Goal: Task Accomplishment & Management: Complete application form

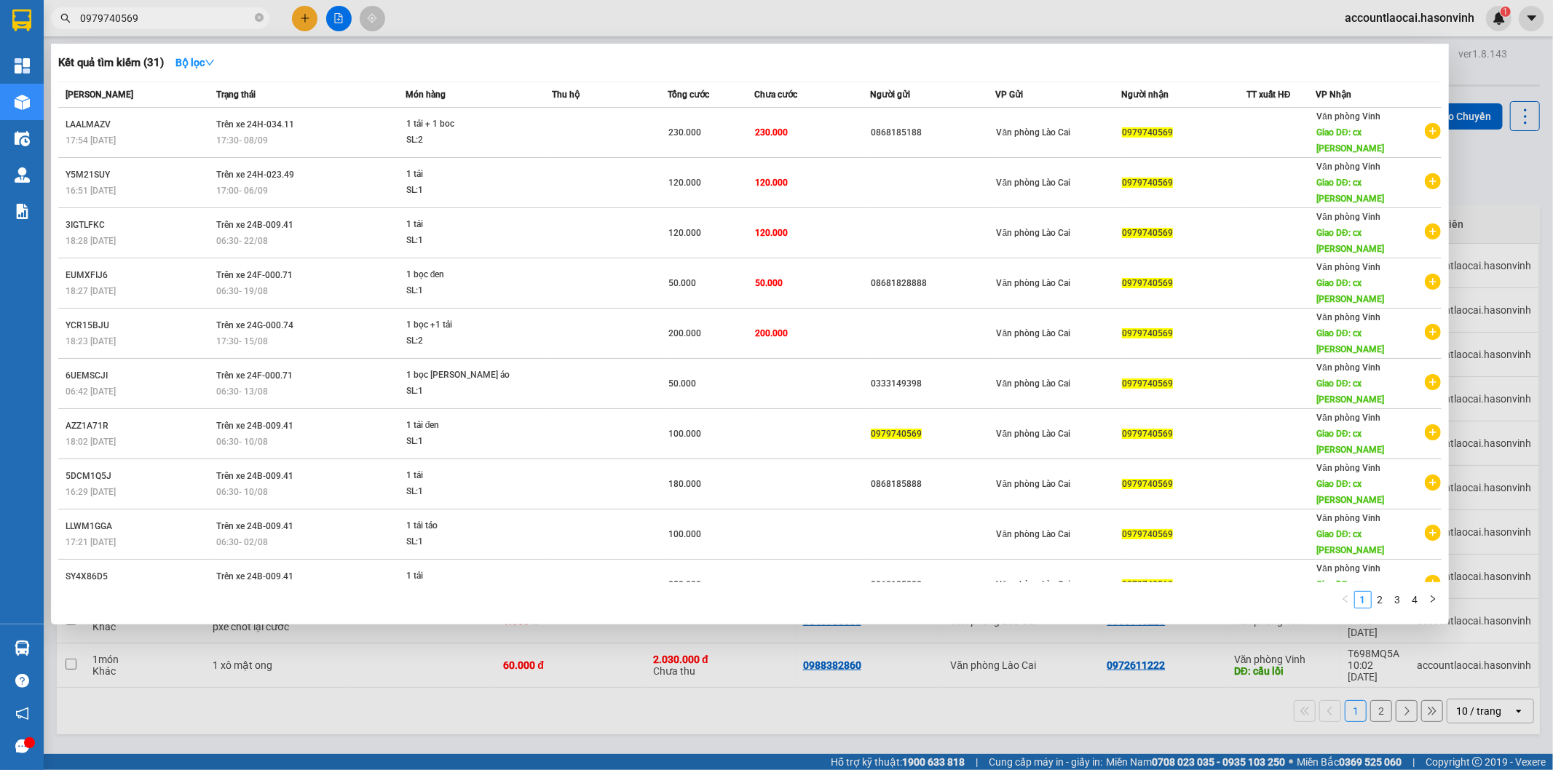
drag, startPoint x: 167, startPoint y: 24, endPoint x: 51, endPoint y: 38, distance: 117.3
click at [51, 31] on div "Kết quả [PERSON_NAME] ( 31 ) Bộ lọc Mã ĐH Trạng thái Món hàng Thu hộ [PERSON_NA…" at bounding box center [142, 18] width 284 height 25
type input "0979740569"
click at [566, 16] on div at bounding box center [776, 385] width 1553 height 770
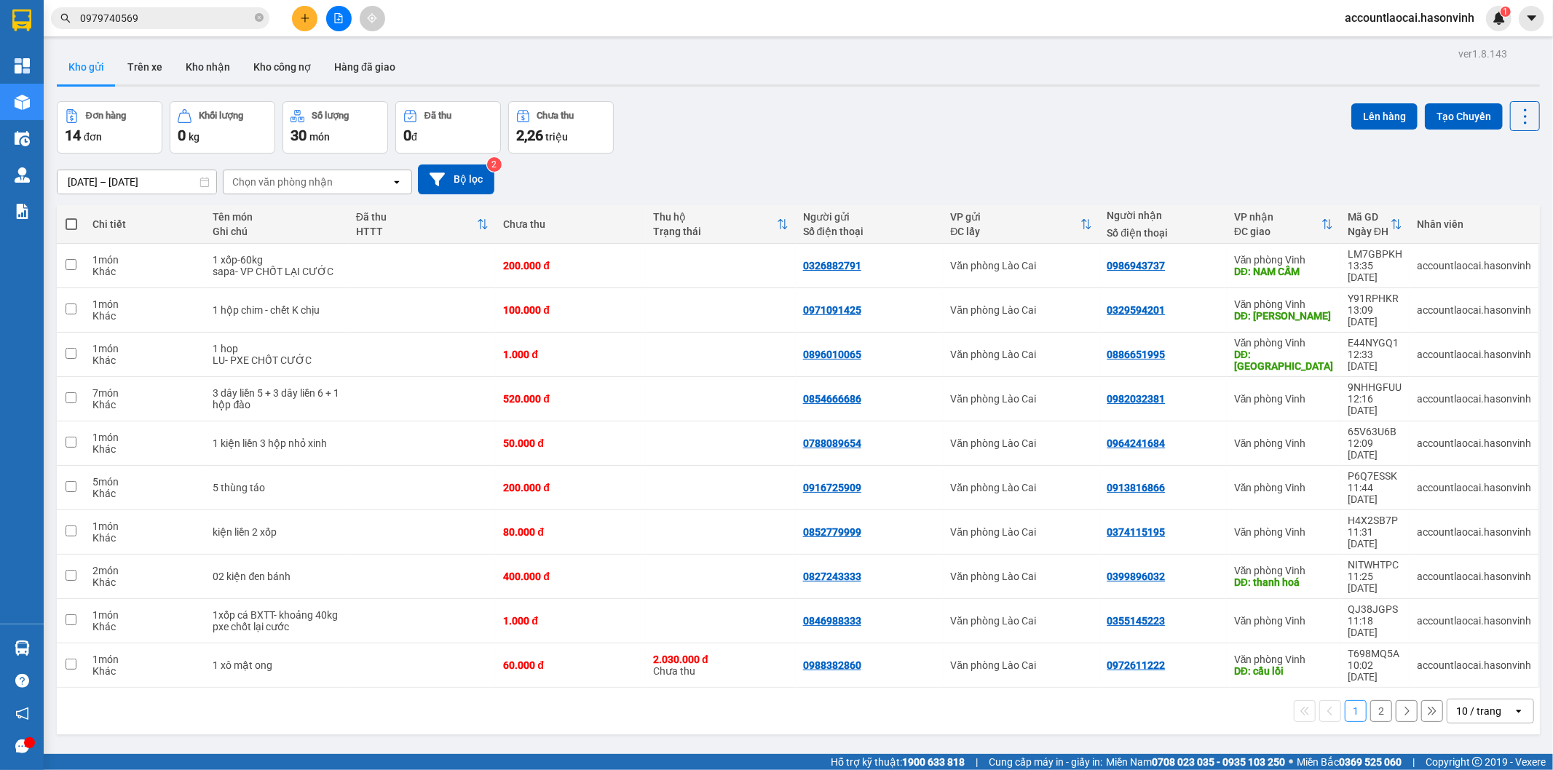
click at [1370, 700] on button "2" at bounding box center [1381, 711] width 22 height 22
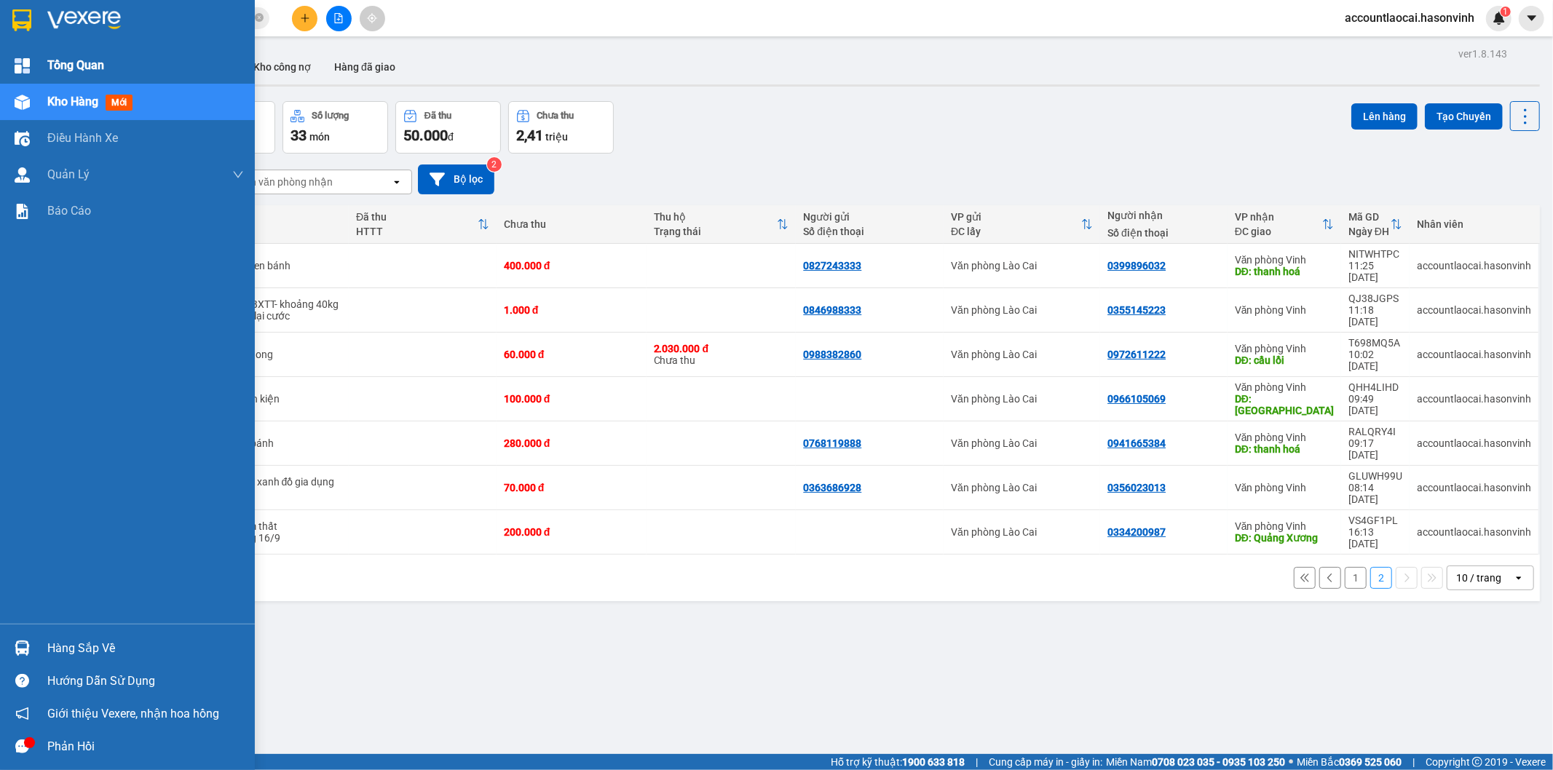
click at [63, 61] on span "Tổng Quan" at bounding box center [75, 65] width 57 height 18
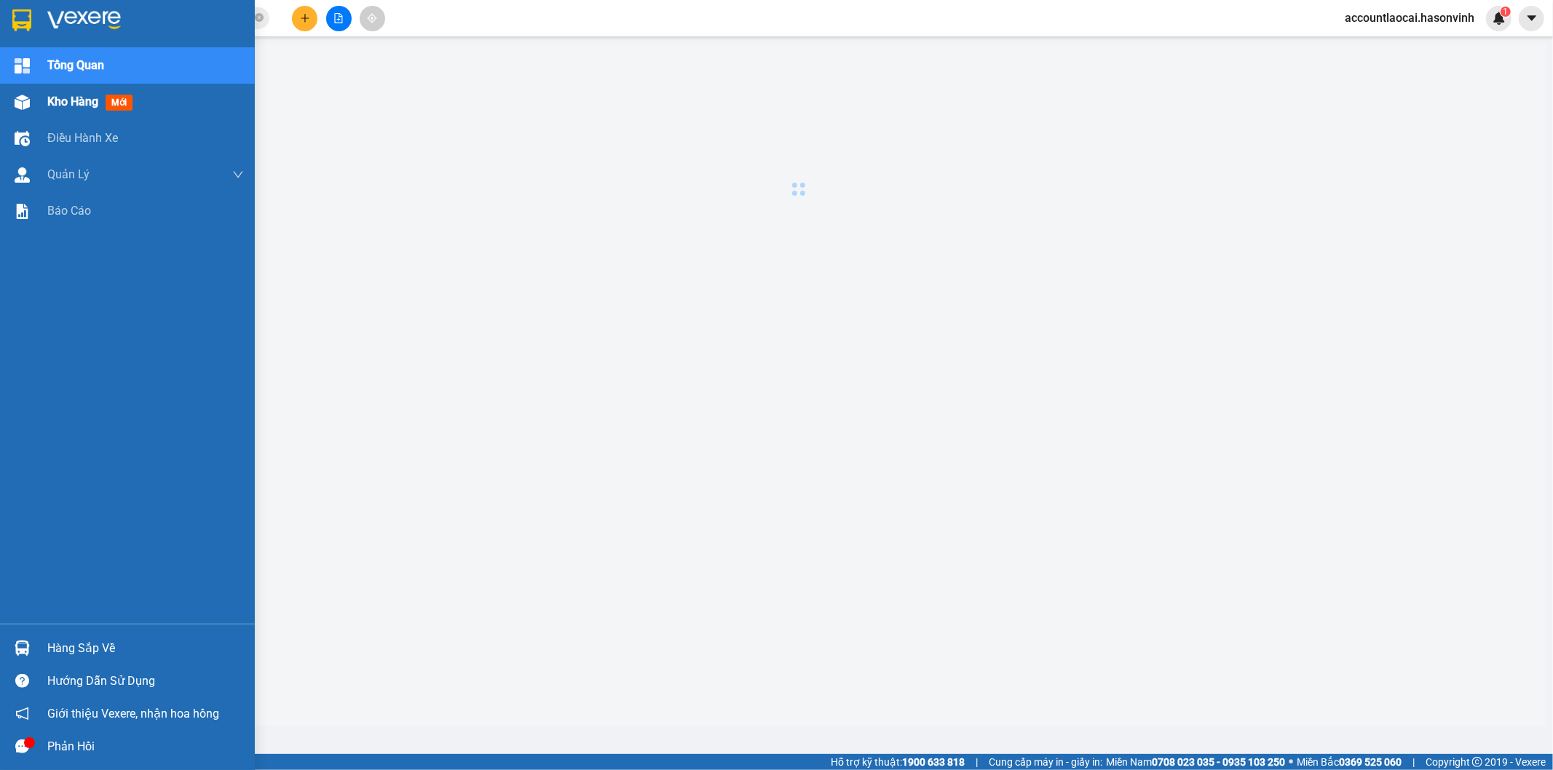
click at [63, 108] on span "Kho hàng" at bounding box center [72, 102] width 51 height 14
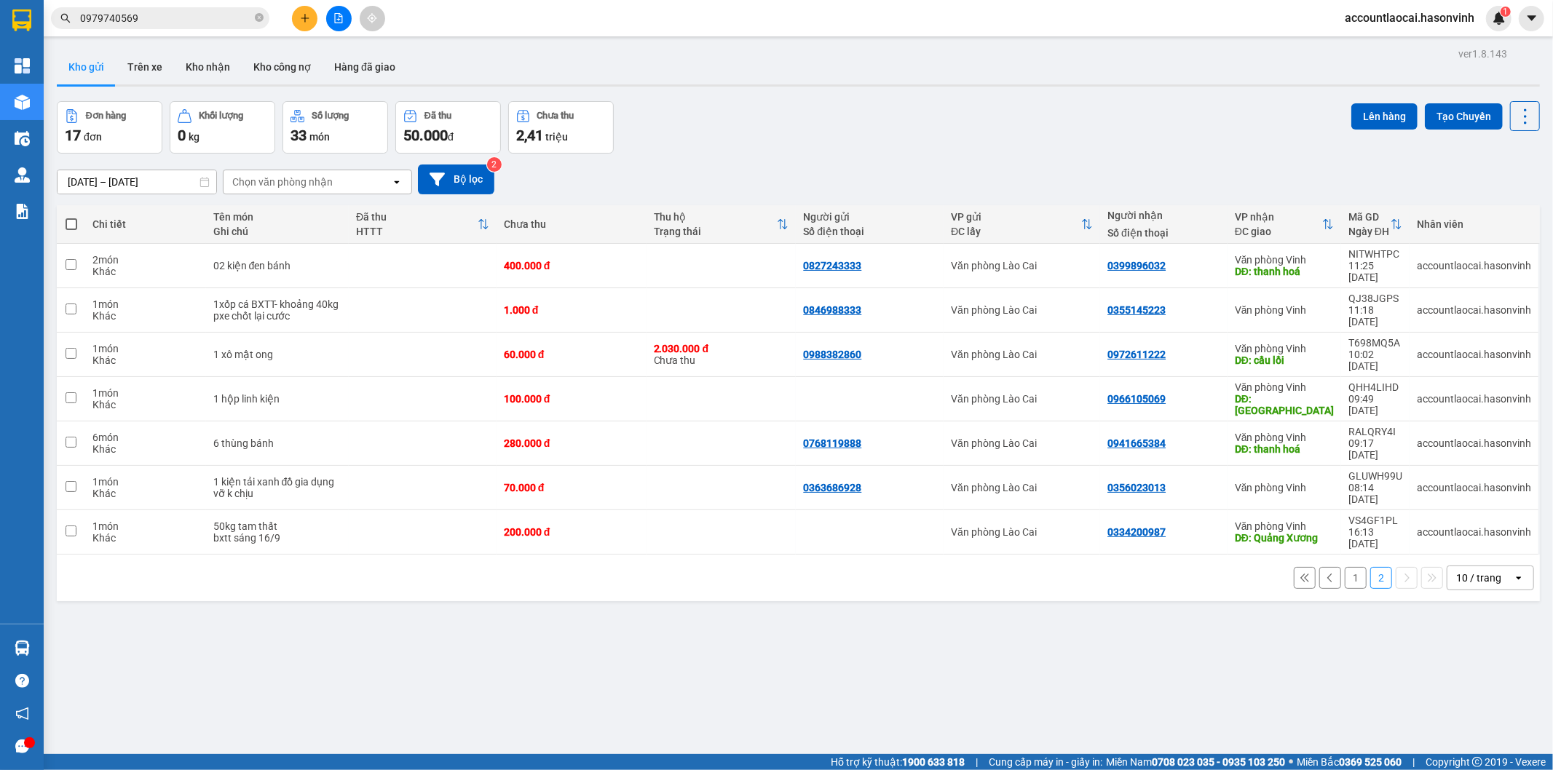
click at [1345, 567] on button "1" at bounding box center [1356, 578] width 22 height 22
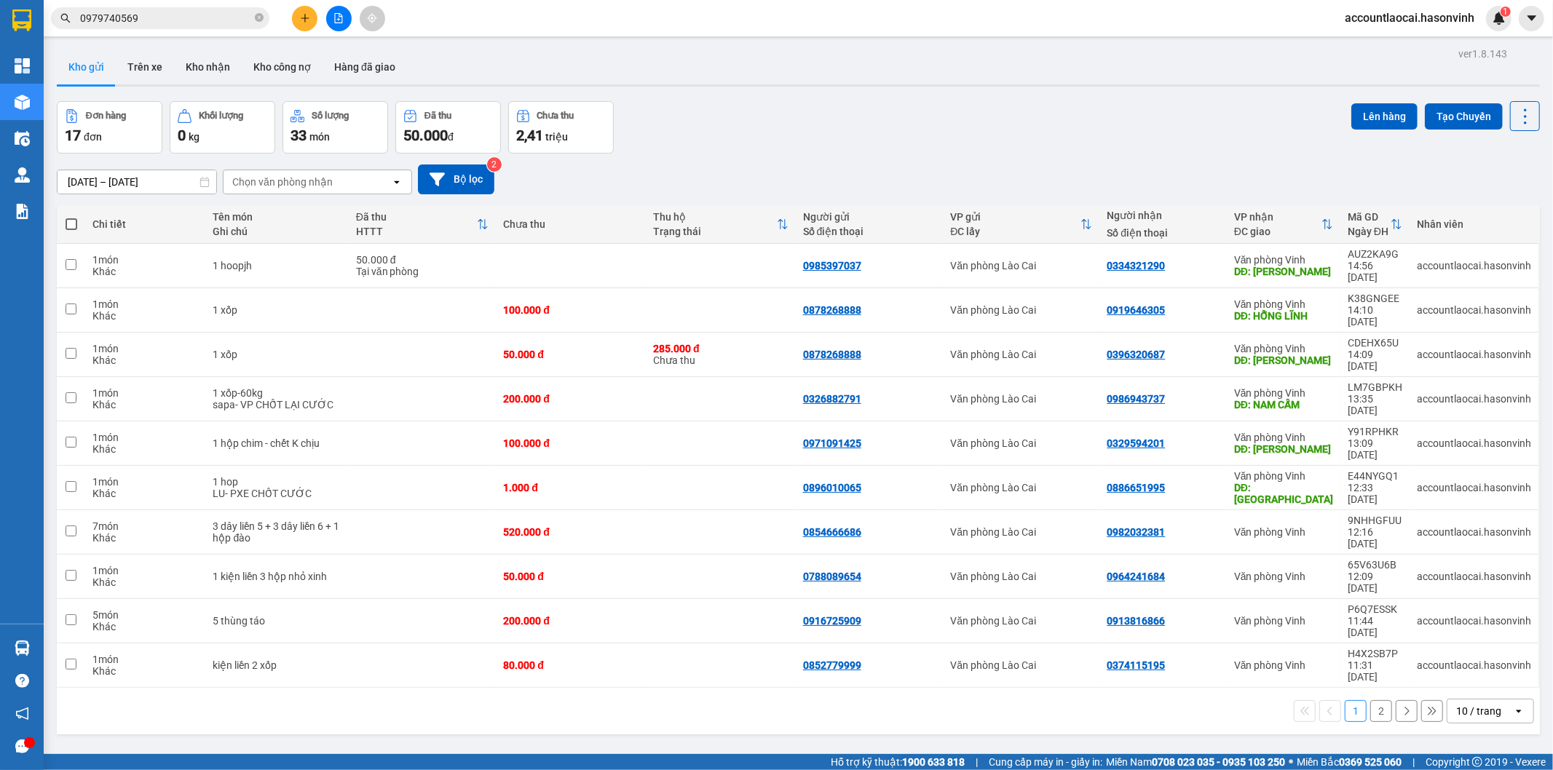
click at [1370, 700] on button "2" at bounding box center [1381, 711] width 22 height 22
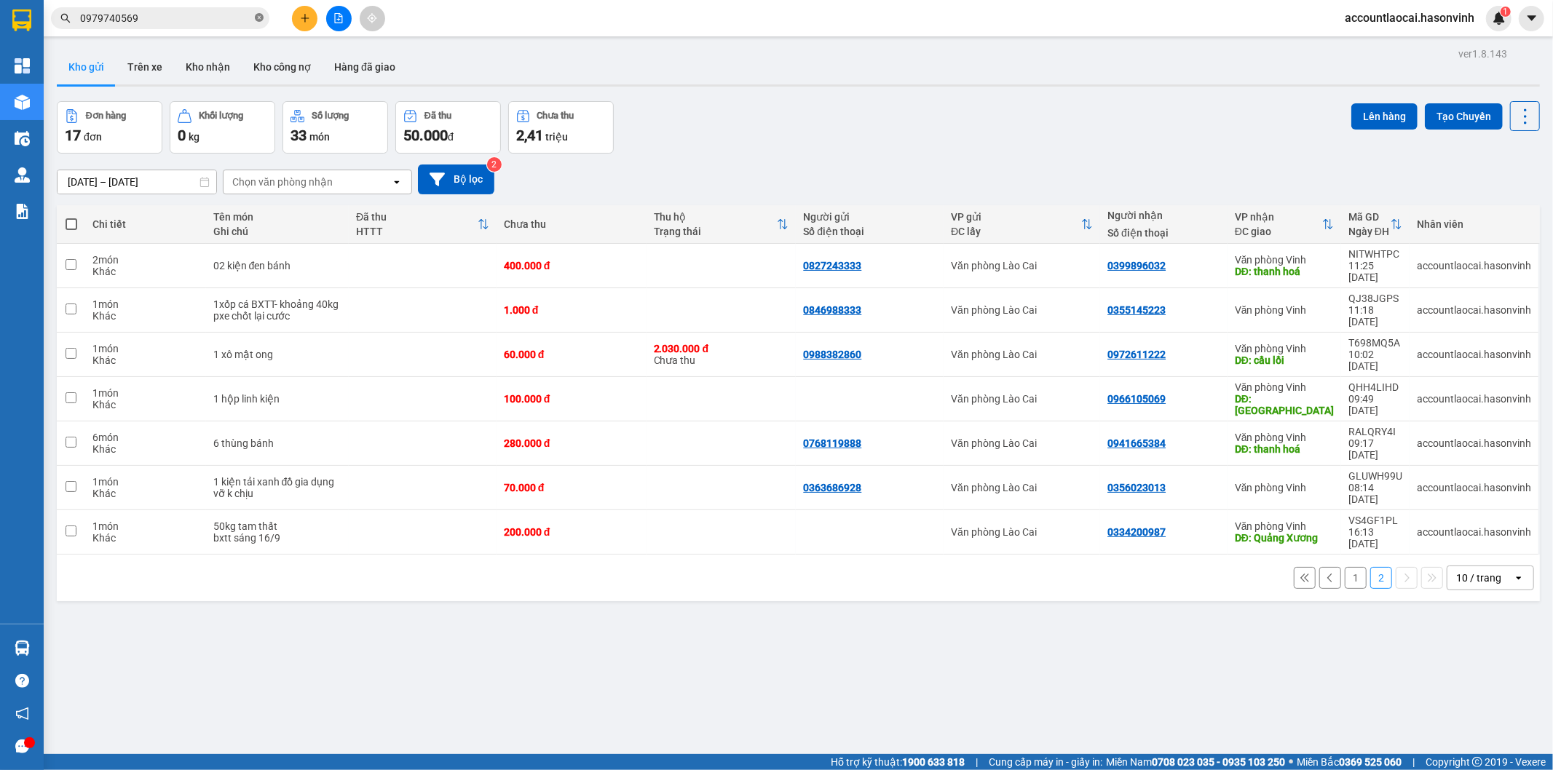
click at [260, 22] on icon "close-circle" at bounding box center [259, 17] width 9 height 9
paste input "GMS"
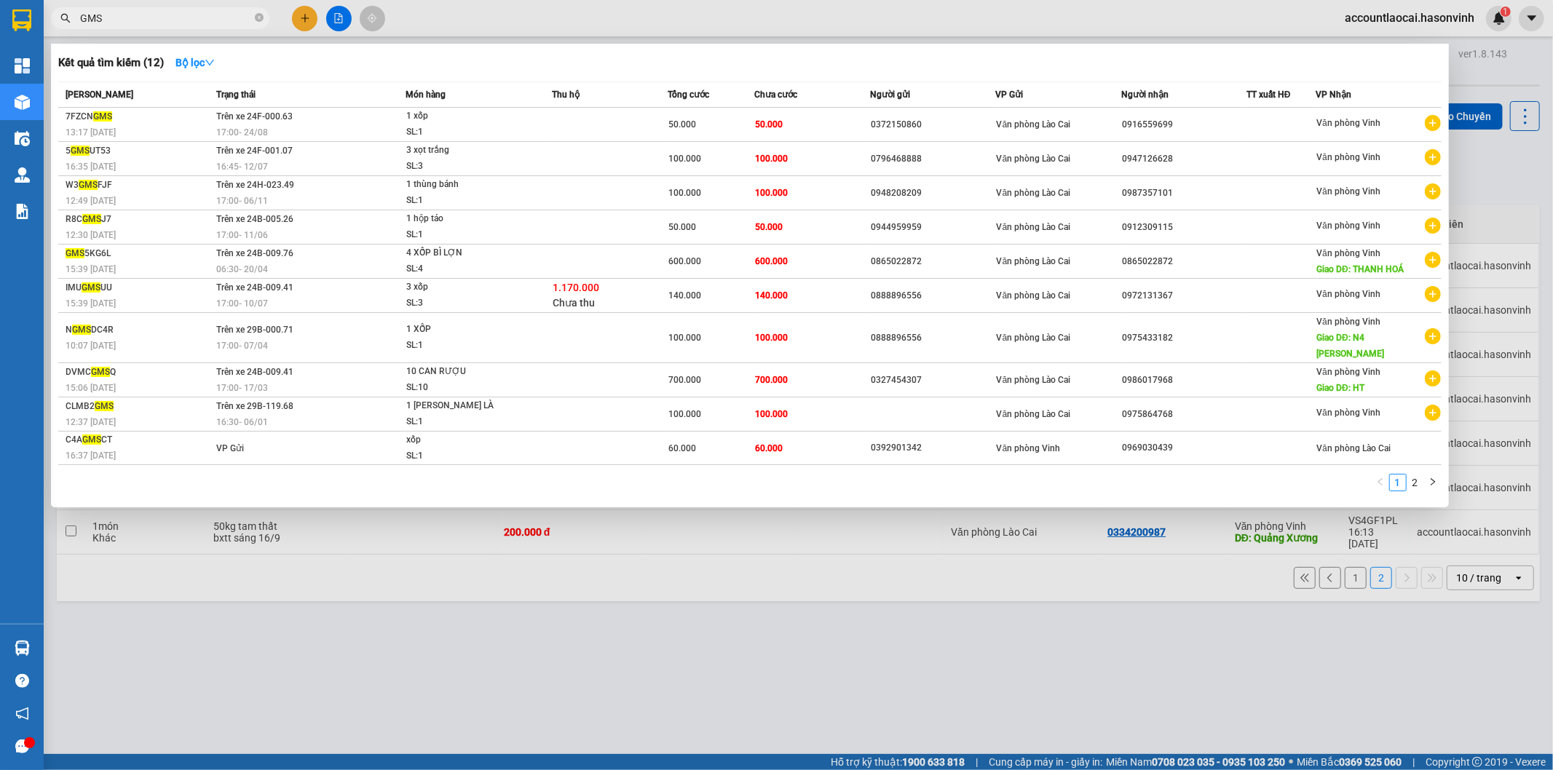
type input "GMS"
click at [263, 15] on icon "close-circle" at bounding box center [259, 17] width 9 height 9
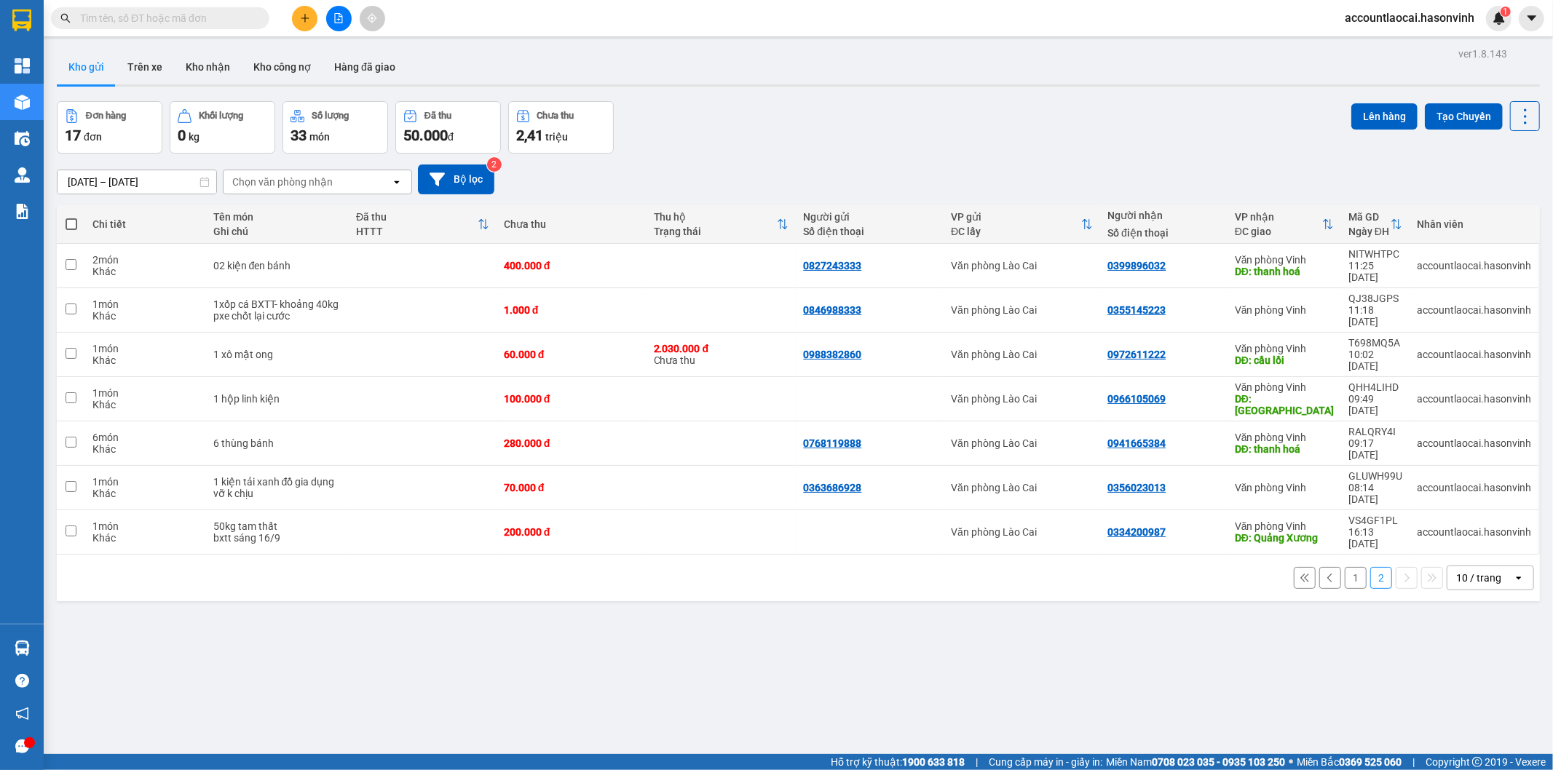
click at [208, 11] on input "text" at bounding box center [166, 18] width 172 height 16
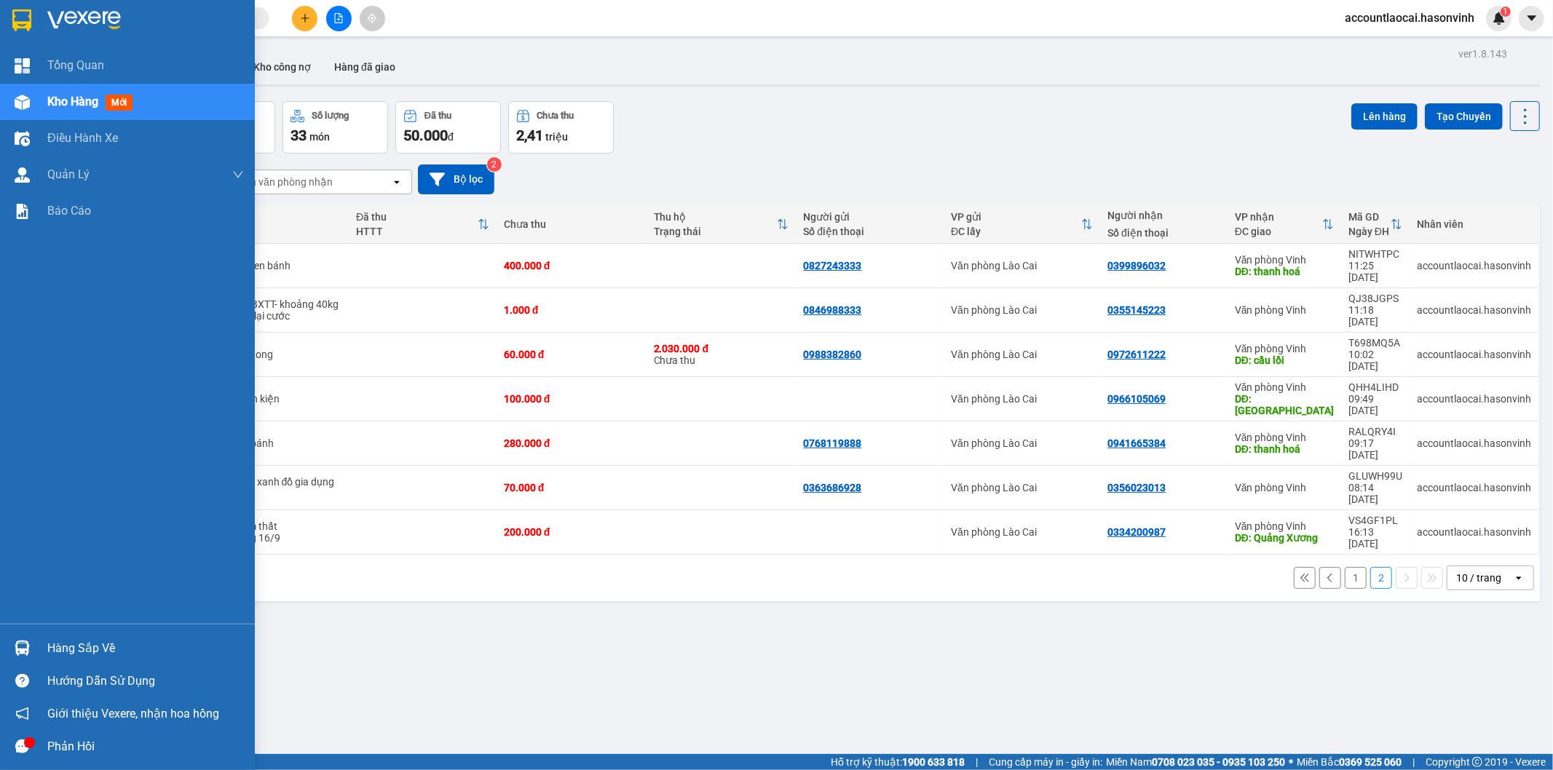
click at [90, 99] on span "Kho hàng" at bounding box center [72, 102] width 51 height 14
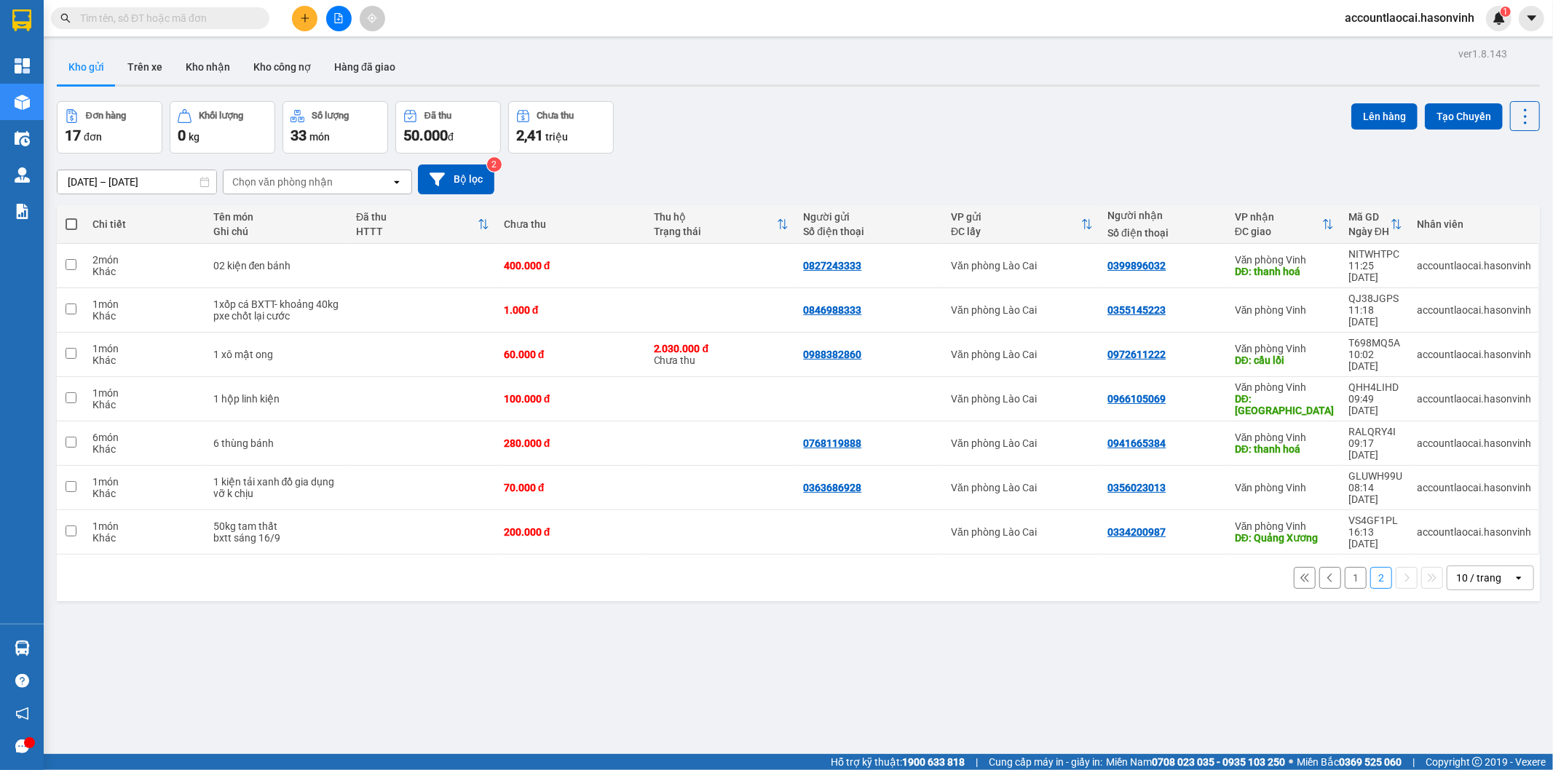
click at [146, 12] on input "text" at bounding box center [166, 18] width 172 height 16
click at [304, 16] on icon "plus" at bounding box center [304, 18] width 1 height 8
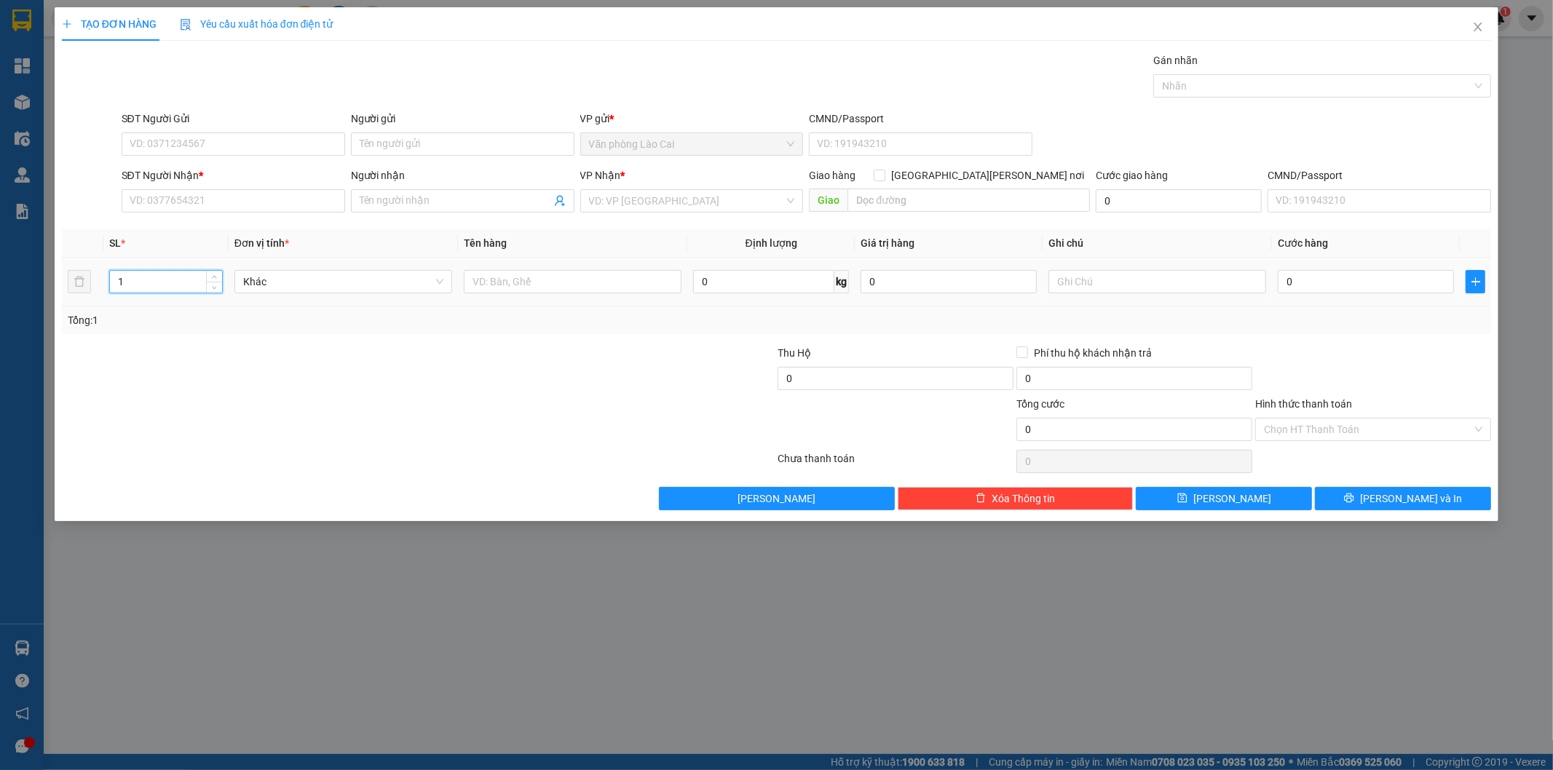
click at [150, 284] on input "1" at bounding box center [166, 282] width 112 height 22
type input "5"
click at [124, 272] on input "number" at bounding box center [166, 282] width 112 height 22
click at [272, 278] on span "Khác" at bounding box center [343, 282] width 200 height 22
click at [526, 282] on input "text" at bounding box center [573, 281] width 218 height 23
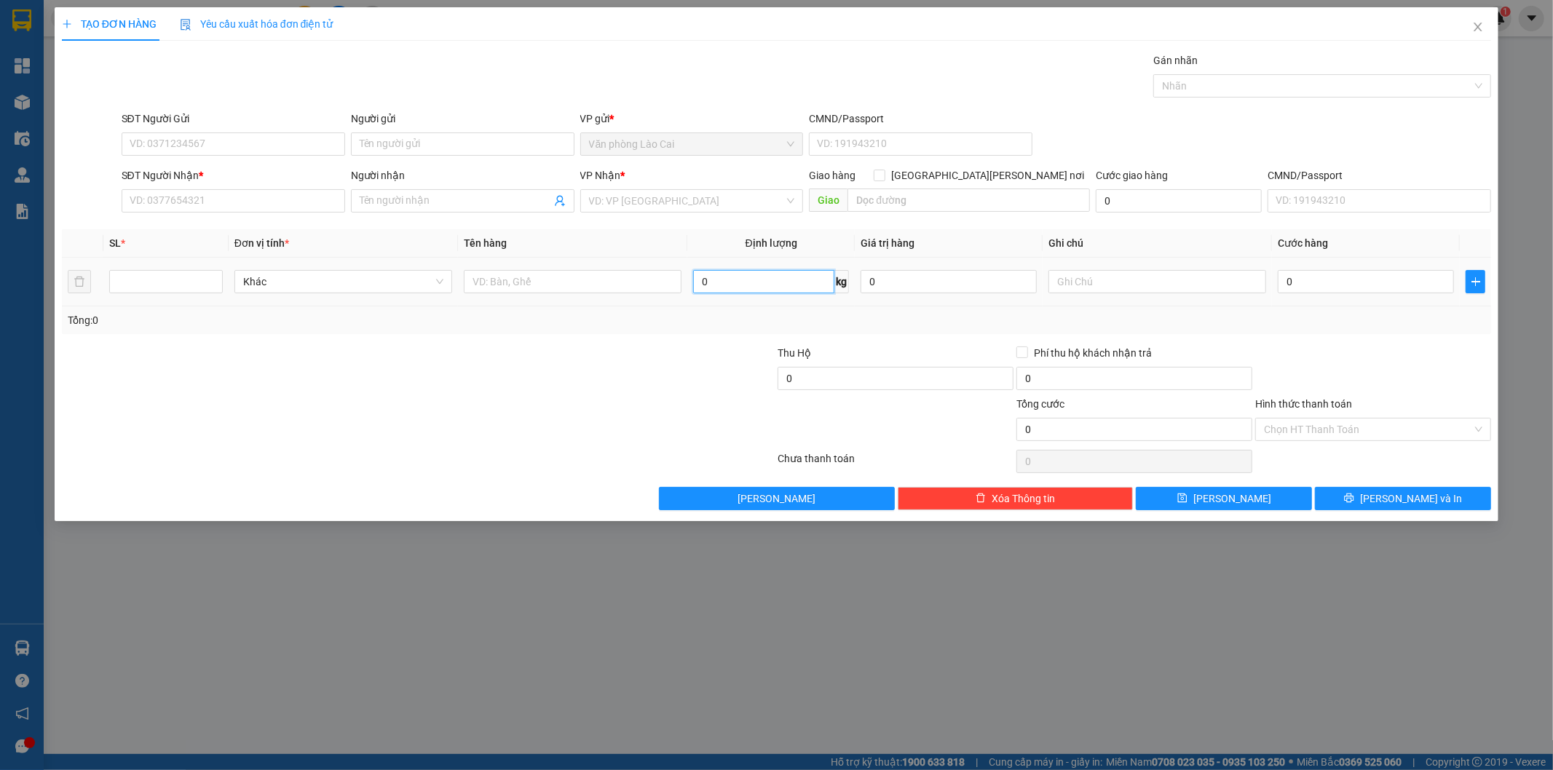
click at [746, 286] on input "0" at bounding box center [763, 281] width 141 height 23
click at [587, 282] on input "text" at bounding box center [573, 281] width 218 height 23
click at [1477, 23] on icon "close" at bounding box center [1478, 27] width 12 height 12
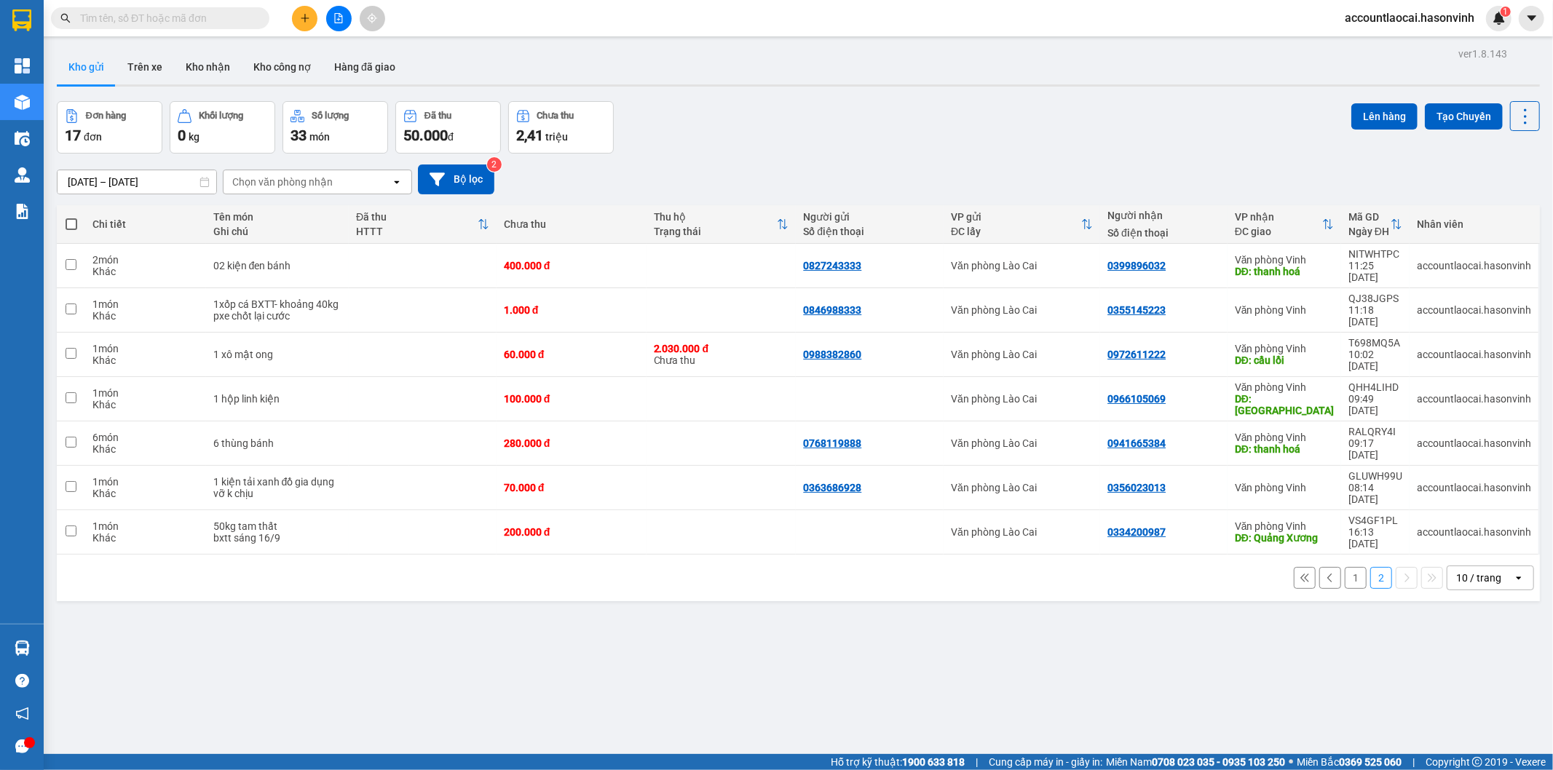
click at [186, 16] on input "text" at bounding box center [166, 18] width 172 height 16
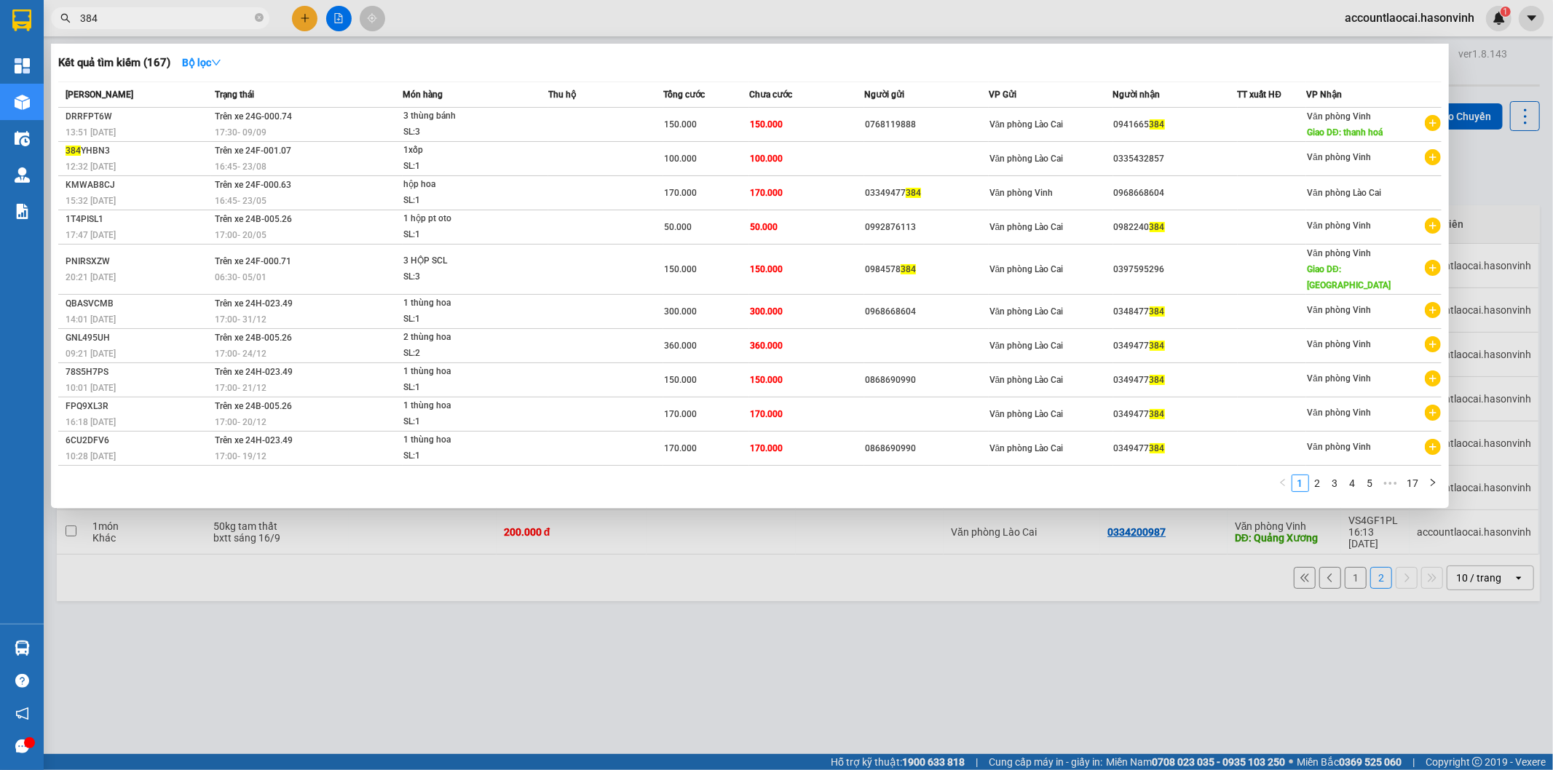
drag, startPoint x: 141, startPoint y: 26, endPoint x: 53, endPoint y: 28, distance: 88.1
click at [53, 28] on div "384" at bounding box center [142, 18] width 284 height 22
click at [103, 11] on input "384" at bounding box center [166, 18] width 172 height 16
drag, startPoint x: 99, startPoint y: 13, endPoint x: 68, endPoint y: 27, distance: 33.6
click at [68, 27] on span "384" at bounding box center [160, 18] width 218 height 22
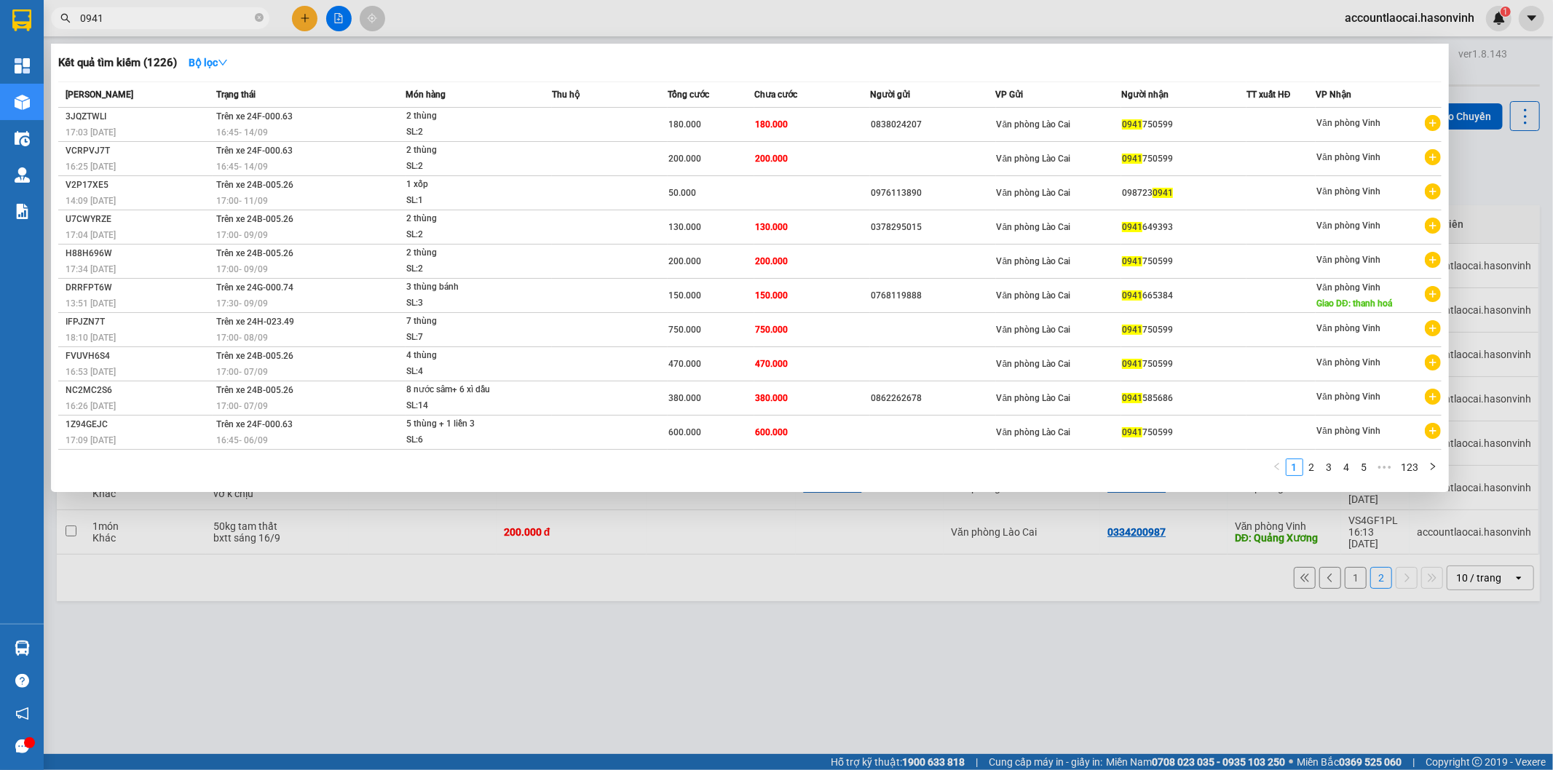
drag, startPoint x: 146, startPoint y: 12, endPoint x: 100, endPoint y: 20, distance: 45.7
click at [100, 20] on input "0941" at bounding box center [166, 18] width 172 height 16
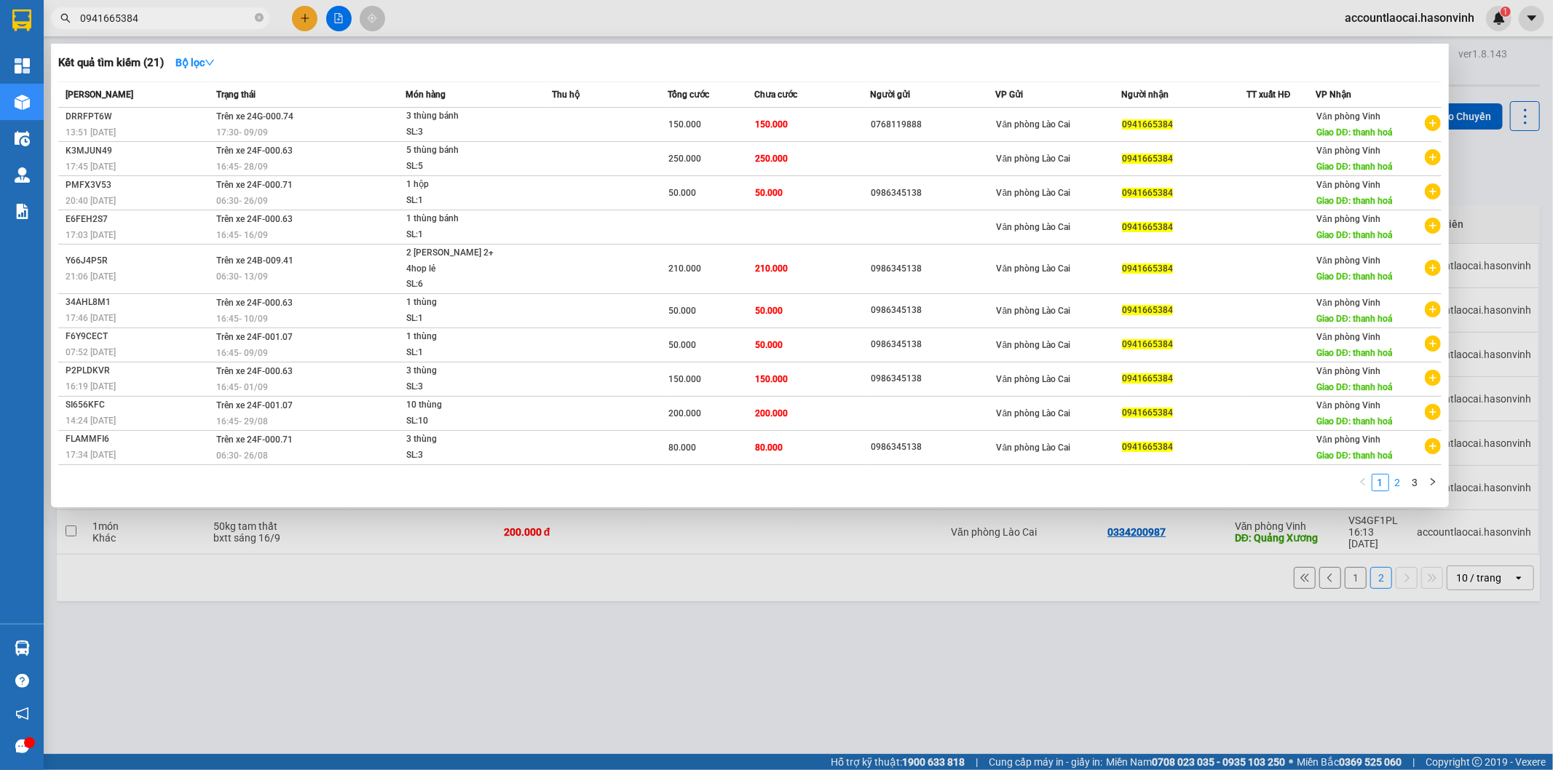
type input "0941665384"
click at [1394, 475] on link "2" at bounding box center [1398, 483] width 16 height 16
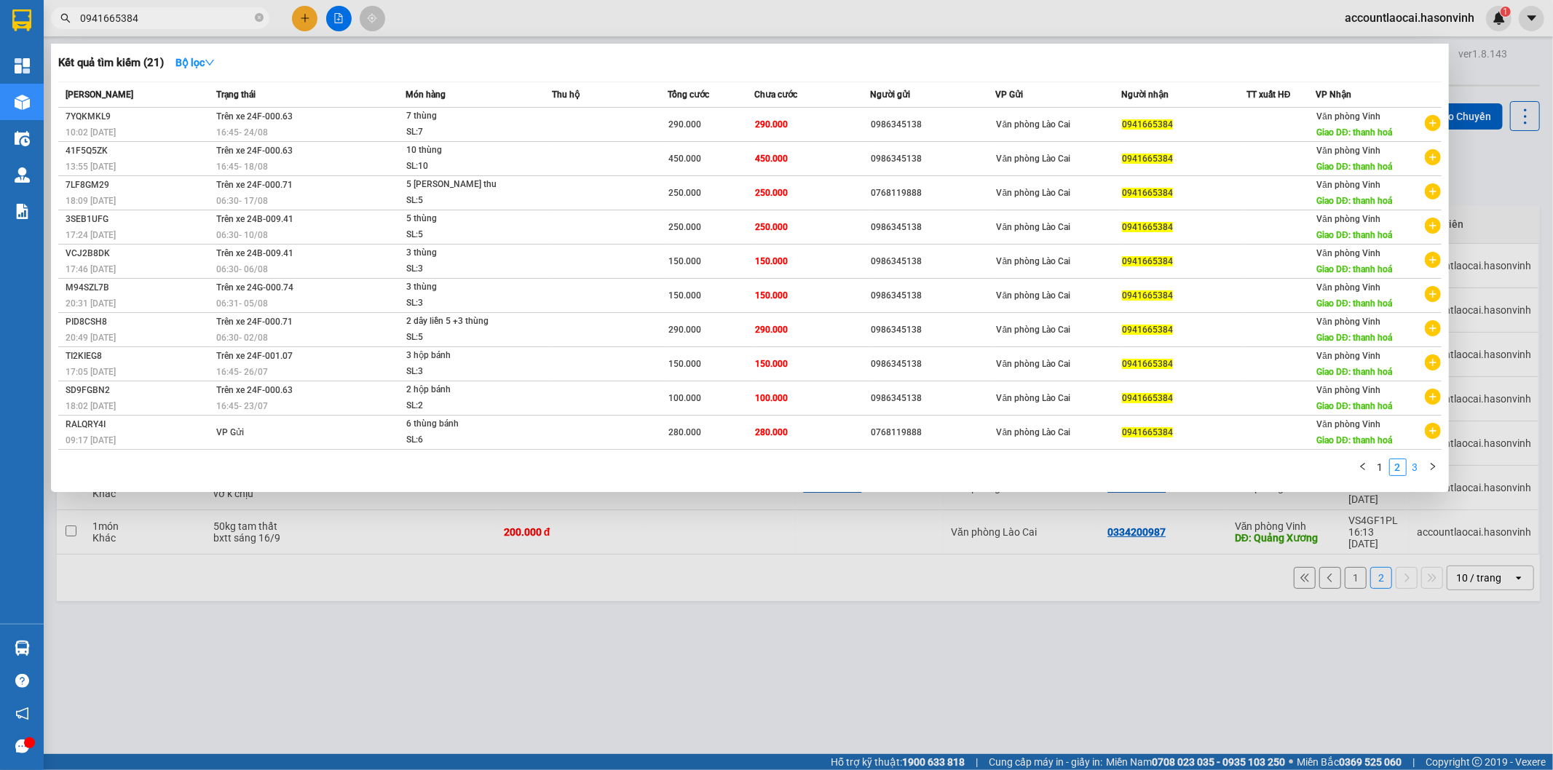
click at [1415, 467] on link "3" at bounding box center [1415, 467] width 16 height 16
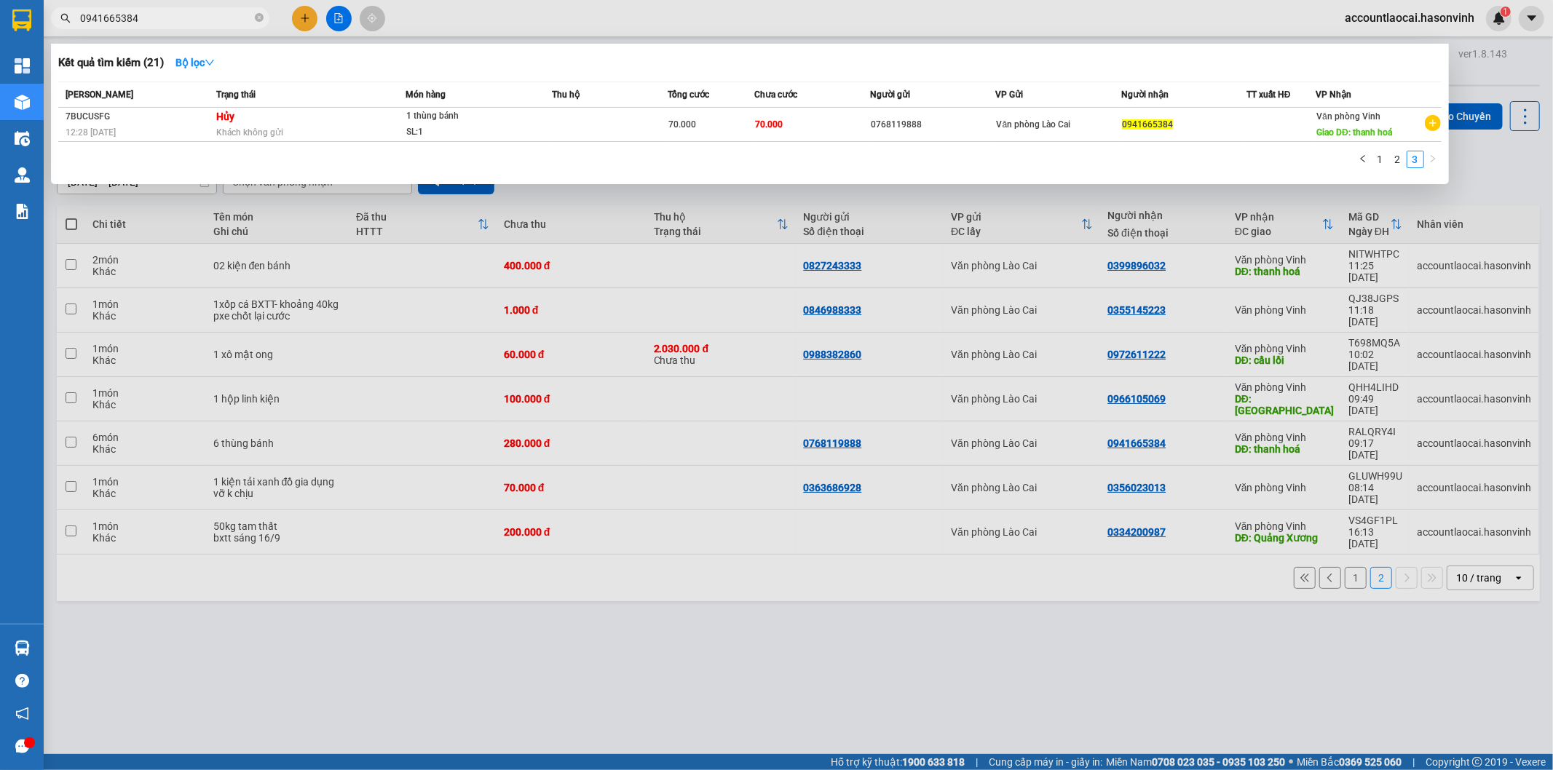
click at [1342, 494] on div at bounding box center [776, 385] width 1553 height 770
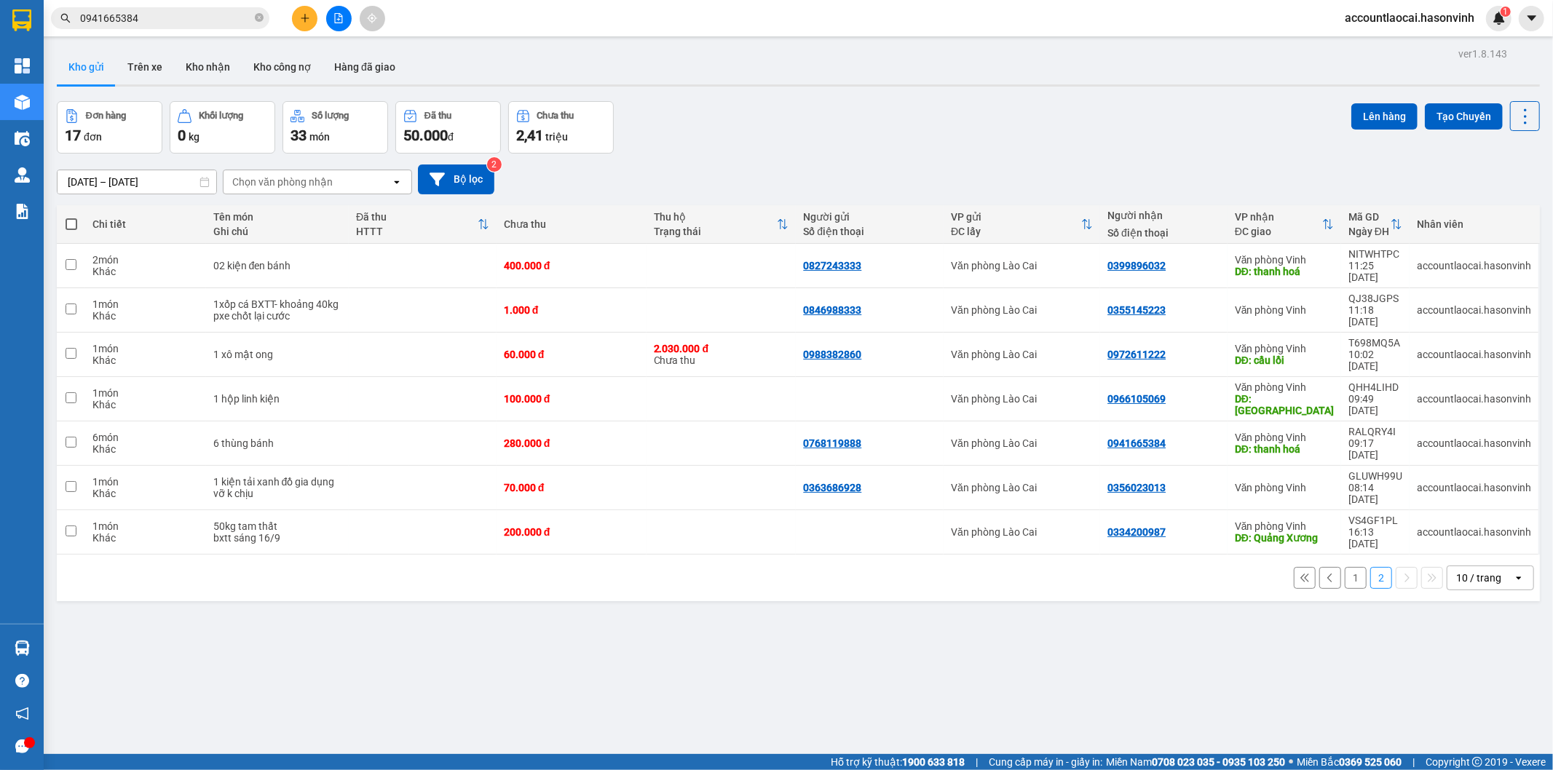
click at [1345, 567] on button "1" at bounding box center [1356, 578] width 22 height 22
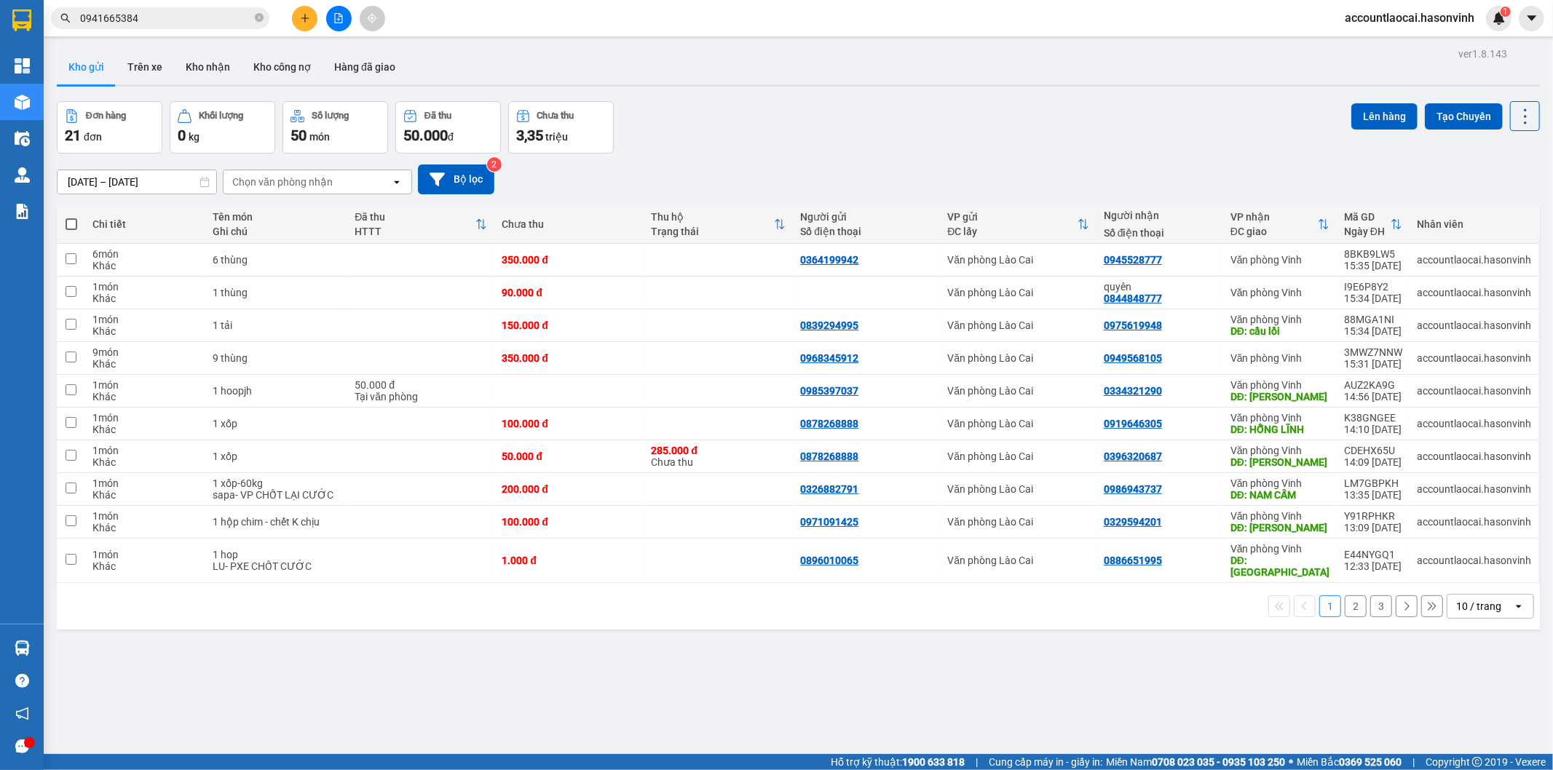
click at [1348, 598] on button "2" at bounding box center [1356, 607] width 22 height 22
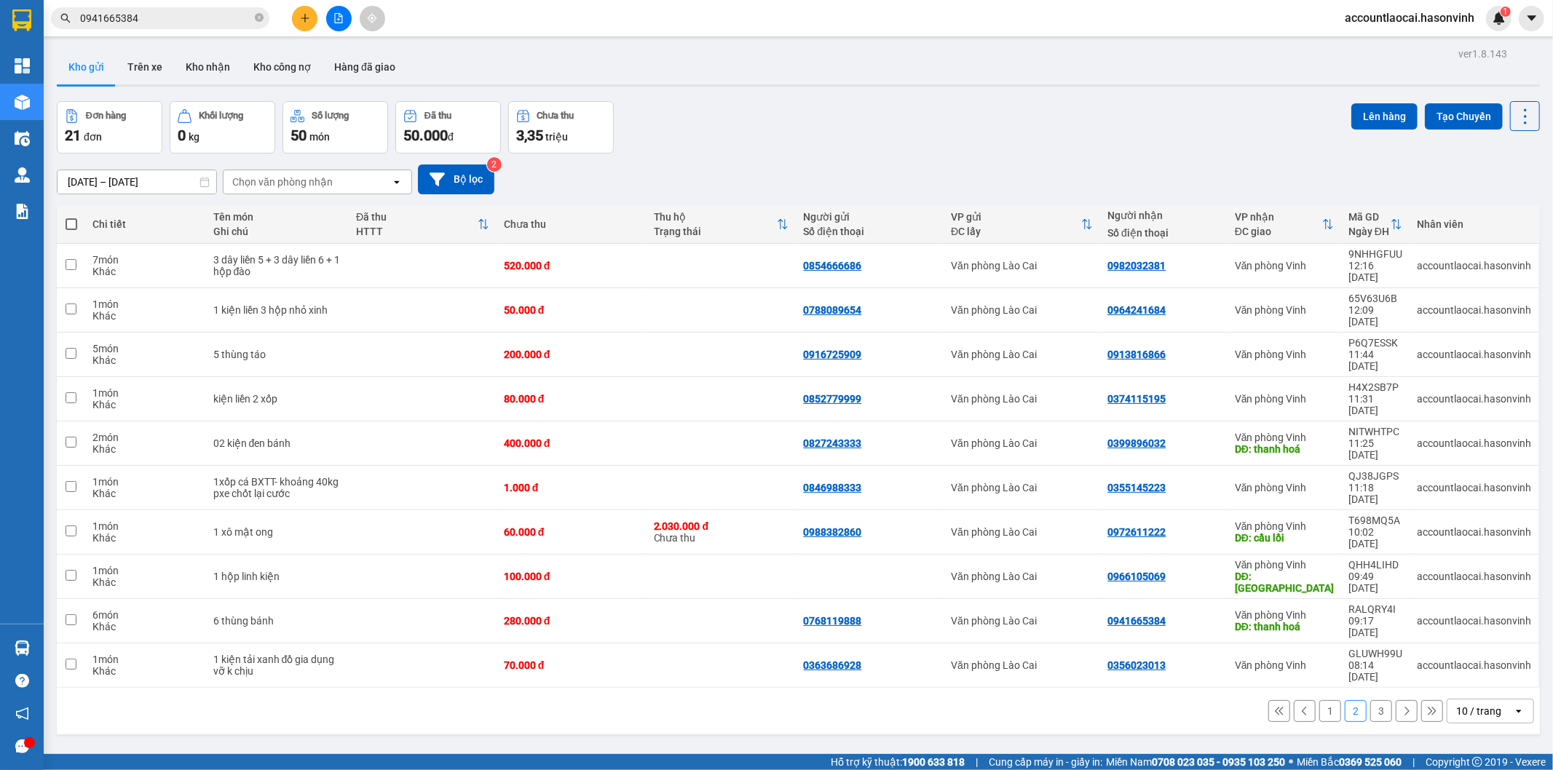
click at [1370, 700] on button "3" at bounding box center [1381, 711] width 22 height 22
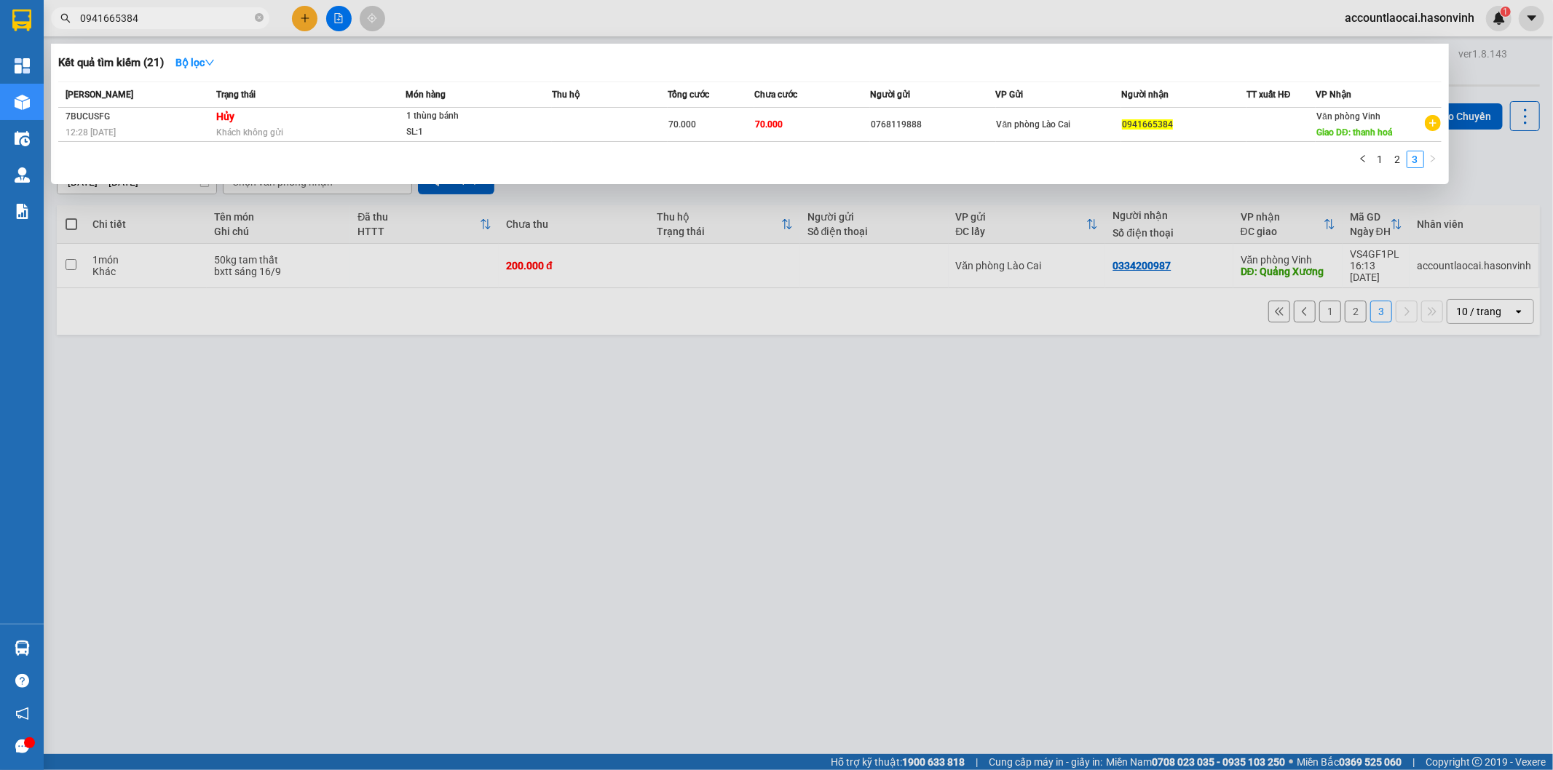
click at [212, 24] on input "0941665384" at bounding box center [166, 18] width 172 height 16
click at [199, 18] on input "0941665384" at bounding box center [166, 18] width 172 height 16
click at [1378, 158] on link "1" at bounding box center [1380, 159] width 16 height 16
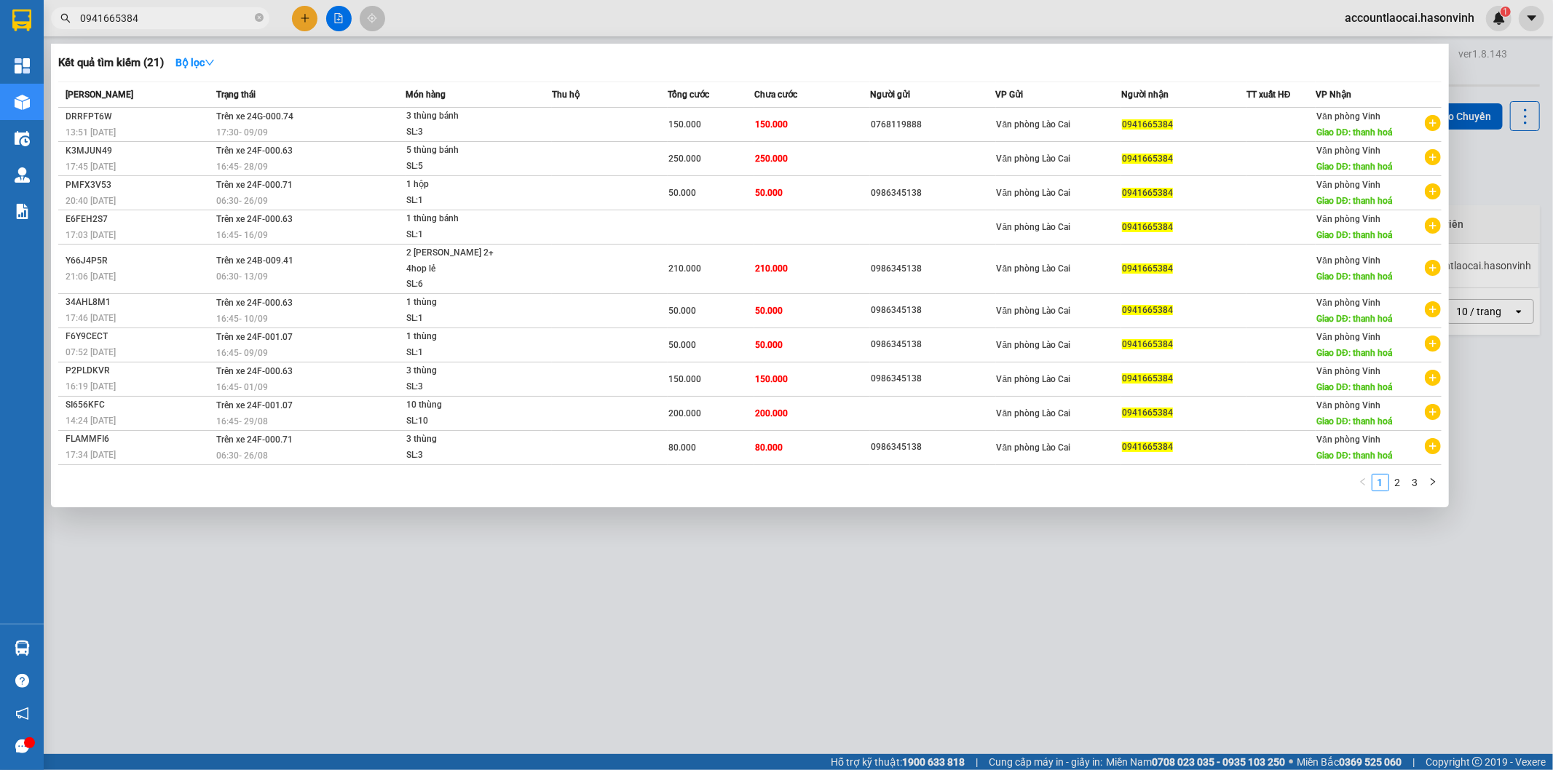
click at [197, 15] on input "0941665384" at bounding box center [166, 18] width 172 height 16
click at [1399, 475] on link "2" at bounding box center [1398, 483] width 16 height 16
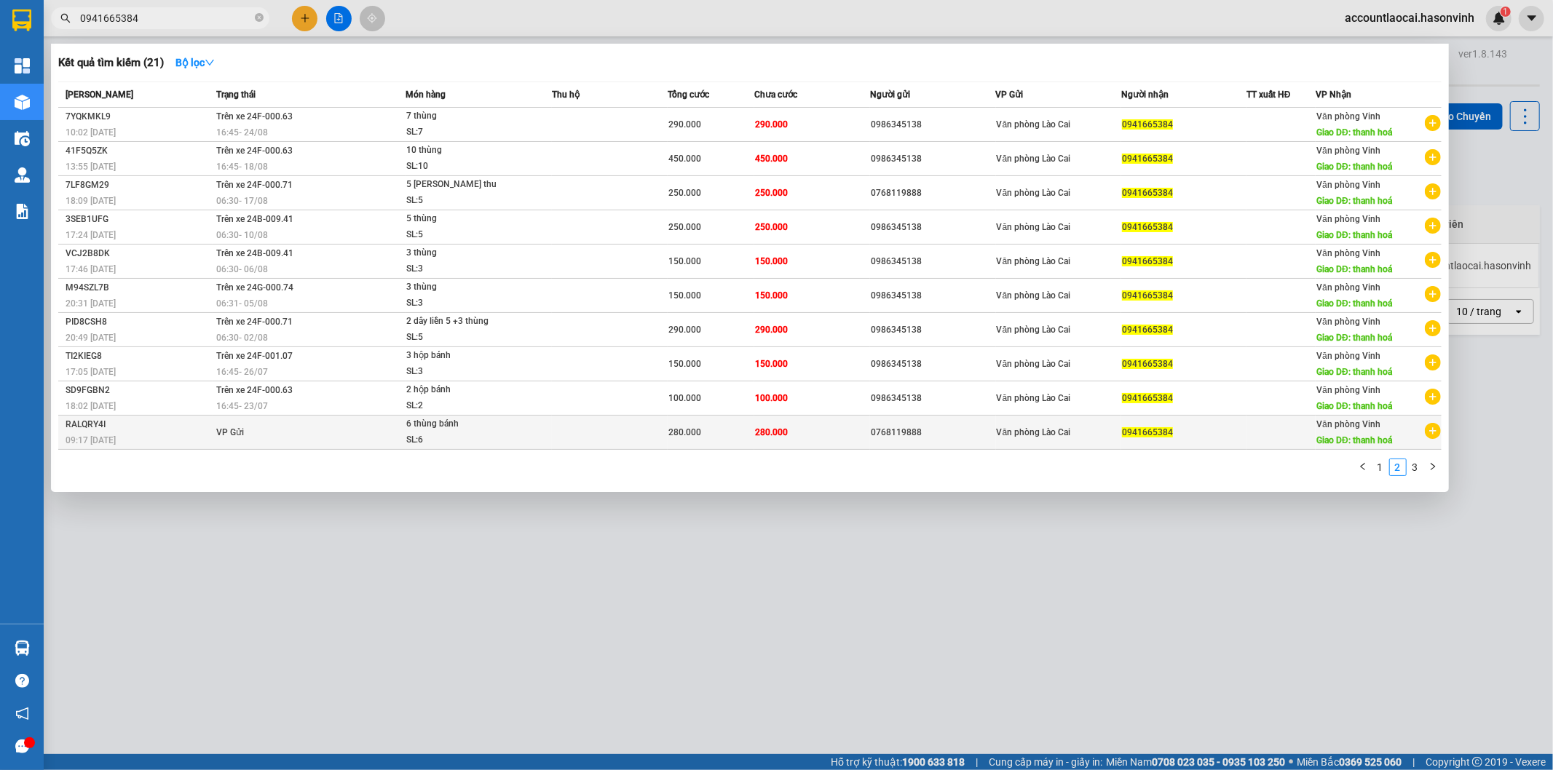
click at [569, 435] on td at bounding box center [610, 433] width 116 height 34
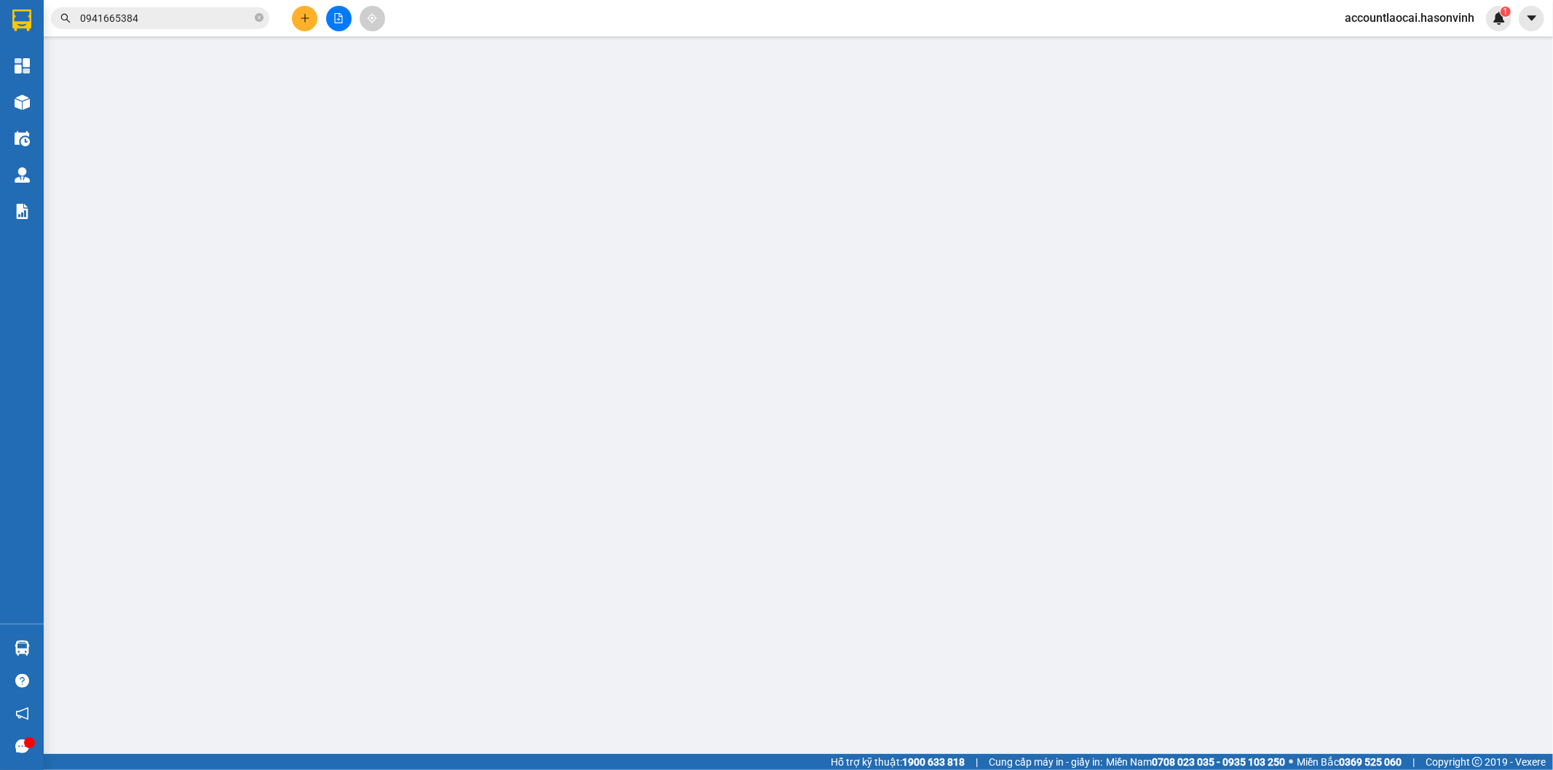
type input "0768119888"
type input "0941665384"
type input "thanh hoá"
type input "280.000"
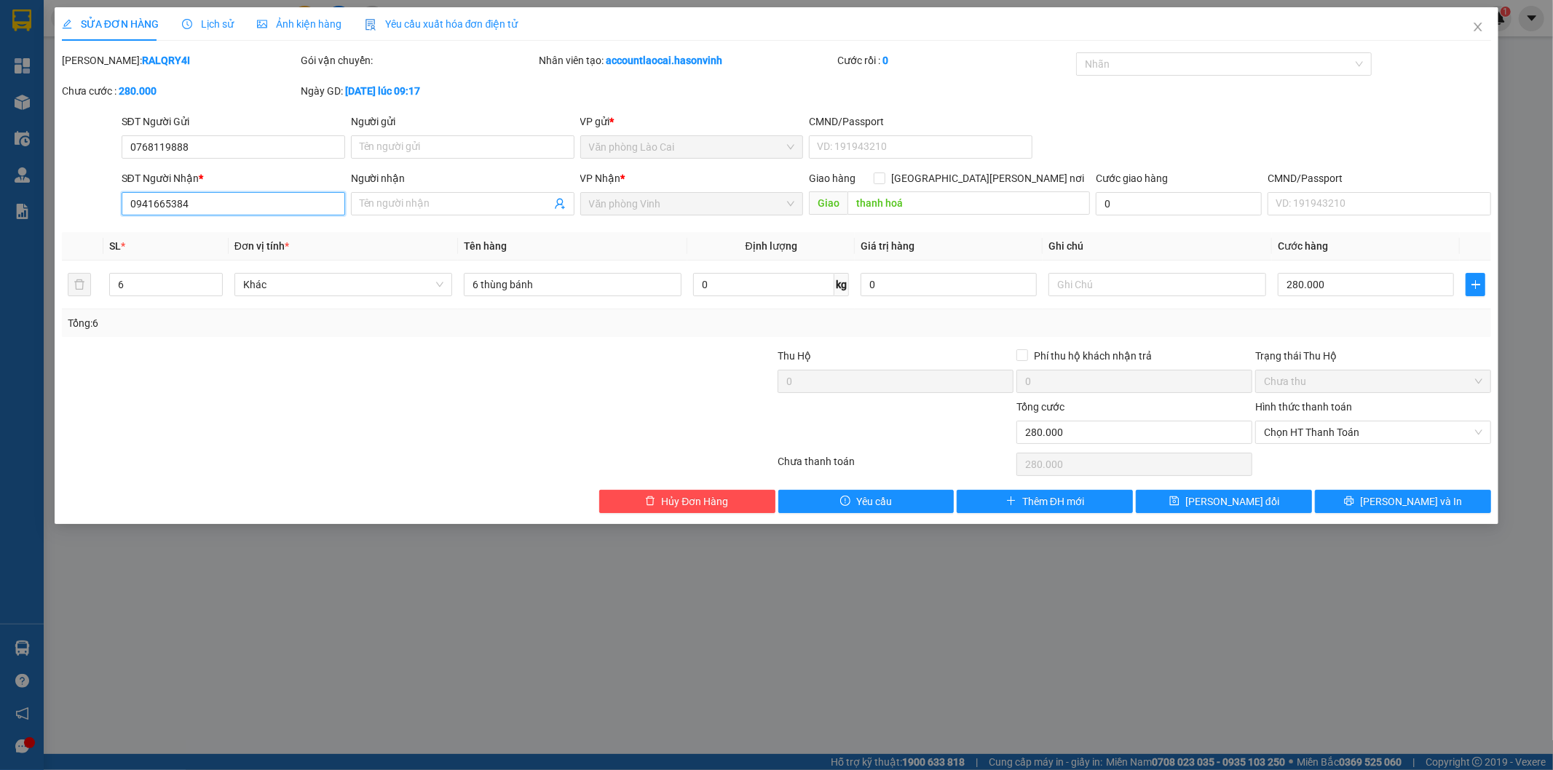
drag, startPoint x: 210, startPoint y: 207, endPoint x: 119, endPoint y: 210, distance: 90.3
click at [119, 210] on div "SĐT Người [PERSON_NAME] * 0941665384 0941665384" at bounding box center [233, 195] width 229 height 51
click at [1475, 30] on icon "close" at bounding box center [1478, 27] width 12 height 12
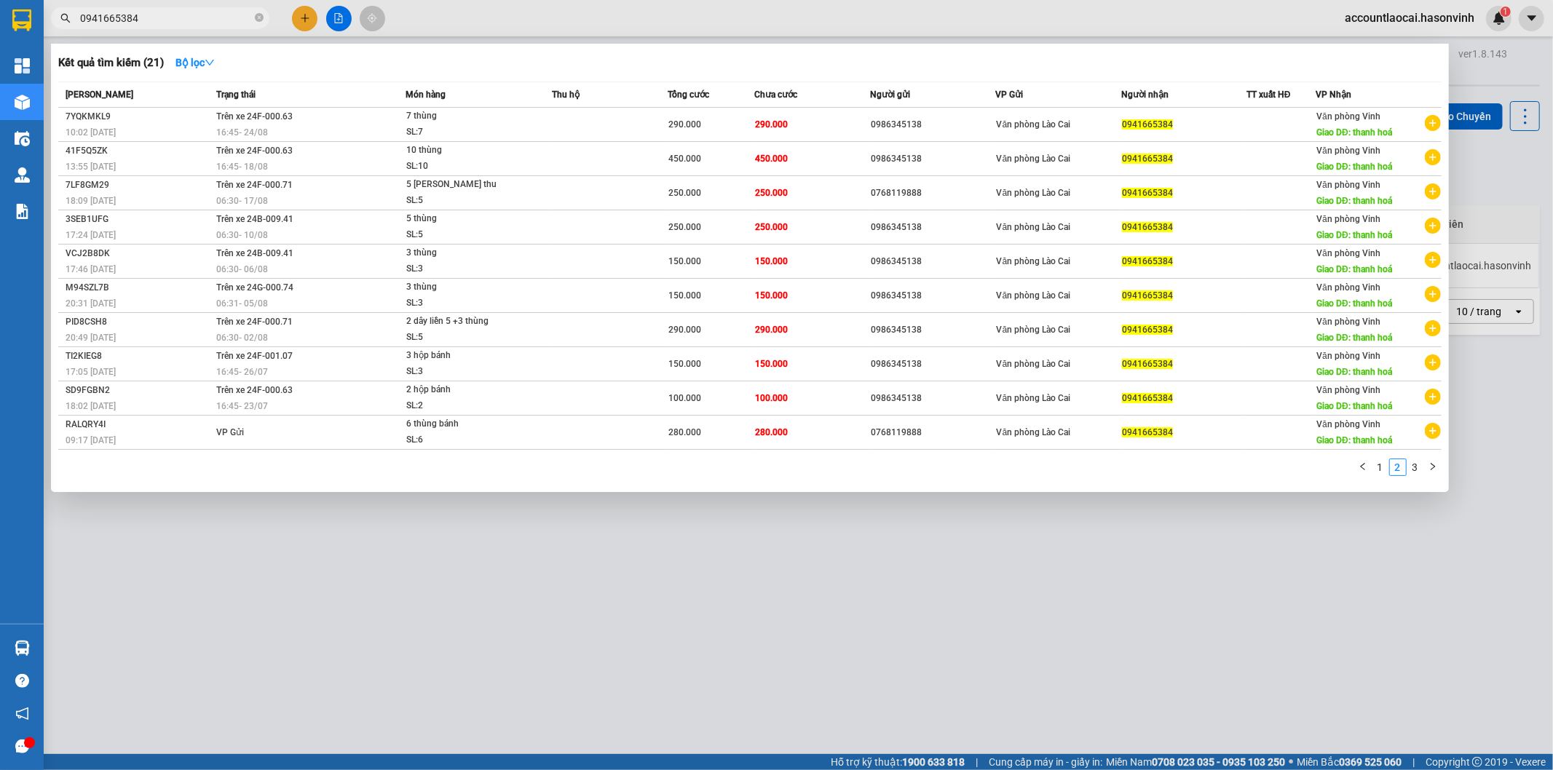
drag, startPoint x: 184, startPoint y: 20, endPoint x: 68, endPoint y: 31, distance: 117.0
click at [68, 31] on div "Kết quả [PERSON_NAME] ( 21 ) Bộ lọc Mã ĐH Trạng thái Món hàng Thu hộ [PERSON_NA…" at bounding box center [142, 18] width 284 height 25
click at [189, 16] on input "0941665384" at bounding box center [166, 18] width 172 height 16
click at [444, 711] on div at bounding box center [776, 385] width 1553 height 770
